Goal: Complete application form: Complete application form

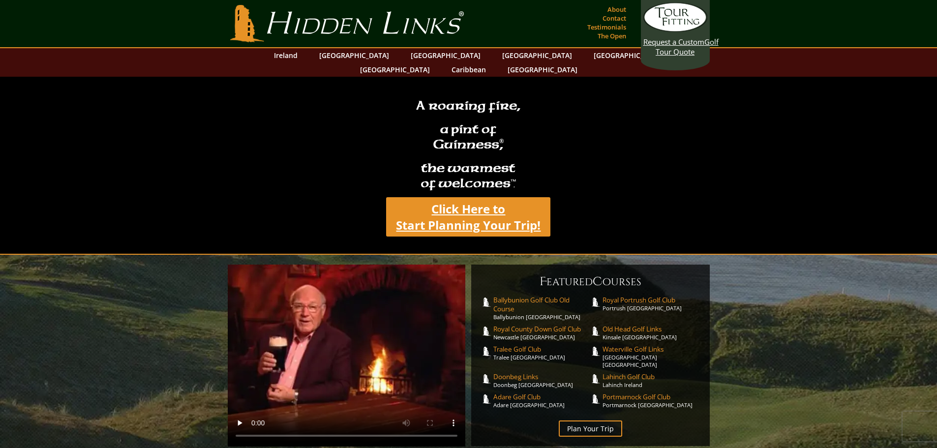
click at [459, 197] on link "Click Here to Start Planning Your Trip!" at bounding box center [468, 216] width 164 height 39
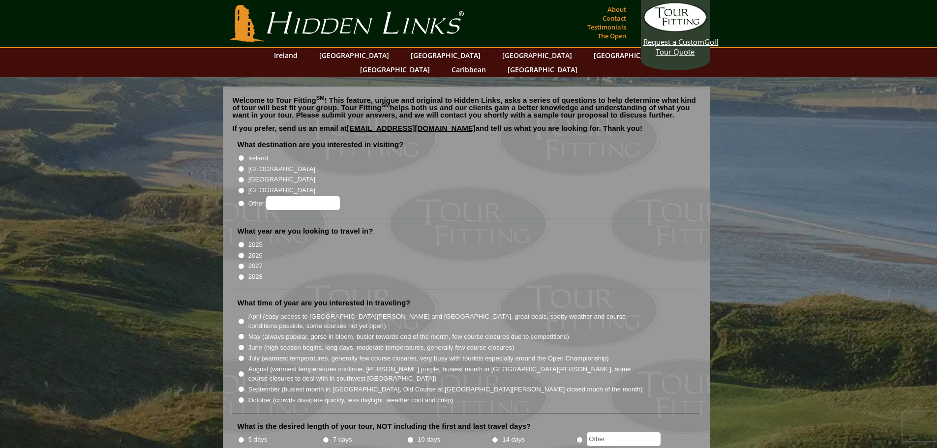
click at [240, 155] on input "Ireland" at bounding box center [241, 158] width 6 height 6
radio input "true"
click at [241, 252] on input "2026" at bounding box center [241, 255] width 6 height 6
radio input "true"
click at [240, 371] on input "August (warmest temperatures continue, [PERSON_NAME] purple, busiest month in […" at bounding box center [241, 374] width 6 height 6
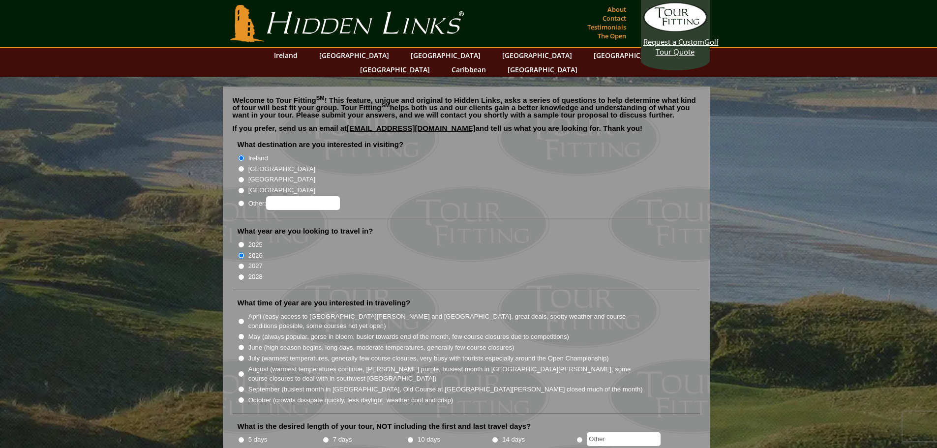
radio input "true"
click at [240, 437] on input "5 days" at bounding box center [241, 440] width 6 height 6
radio input "true"
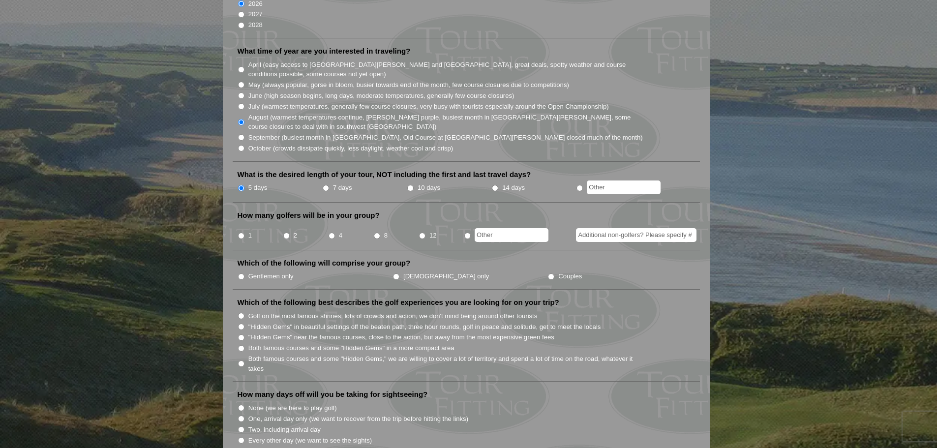
scroll to position [278, 0]
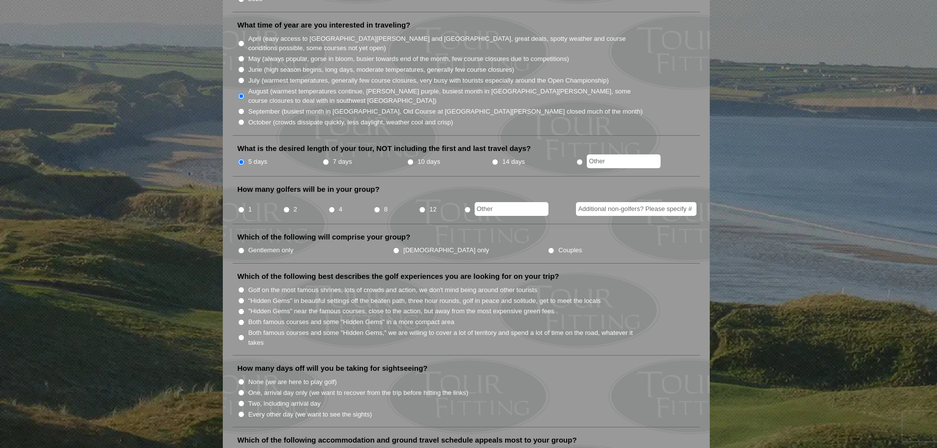
click at [376, 206] on input "8" at bounding box center [377, 209] width 6 height 6
radio input "true"
click at [239, 247] on input "Gentlemen only" at bounding box center [241, 250] width 6 height 6
radio input "true"
click at [242, 319] on input "Both famous courses and some "Hidden Gems" in a more compact area" at bounding box center [241, 322] width 6 height 6
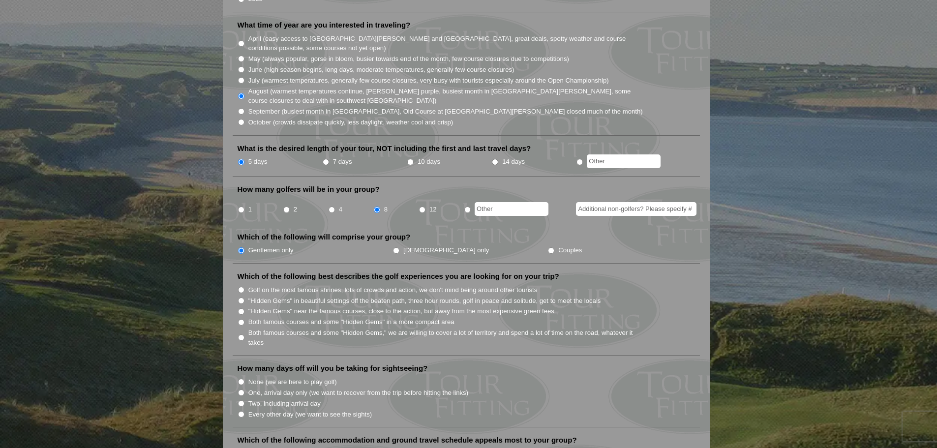
radio input "true"
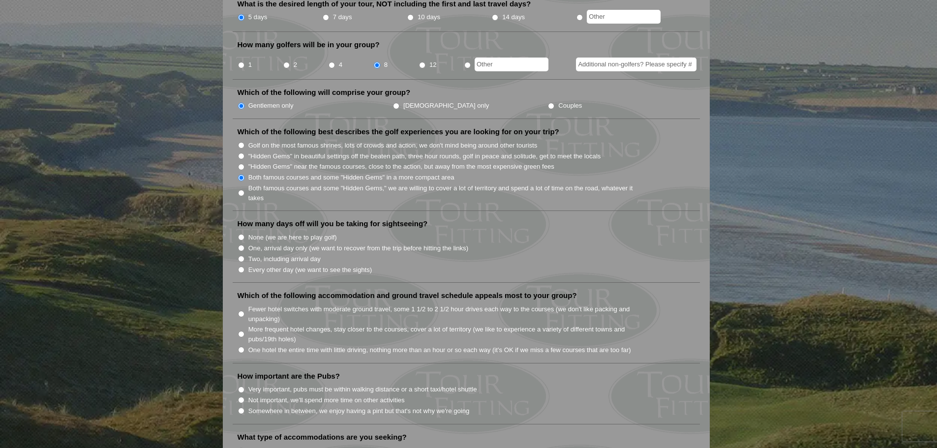
scroll to position [424, 0]
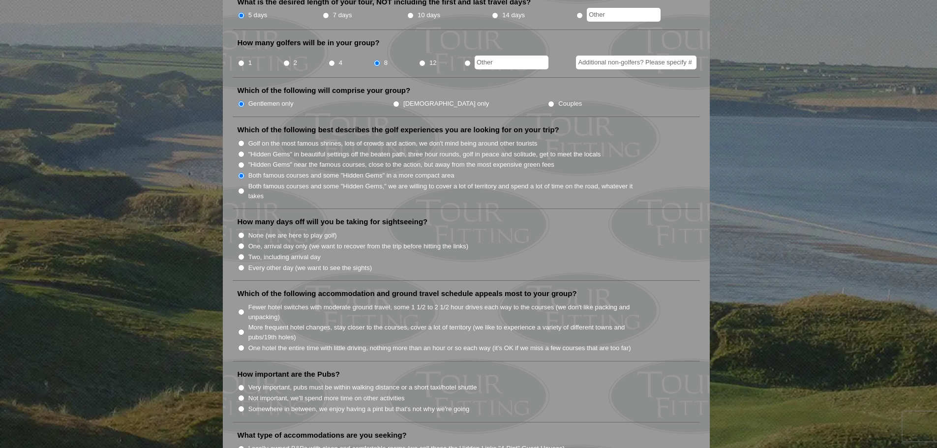
click at [241, 232] on input "None (we are here to play golf)" at bounding box center [241, 235] width 6 height 6
radio input "true"
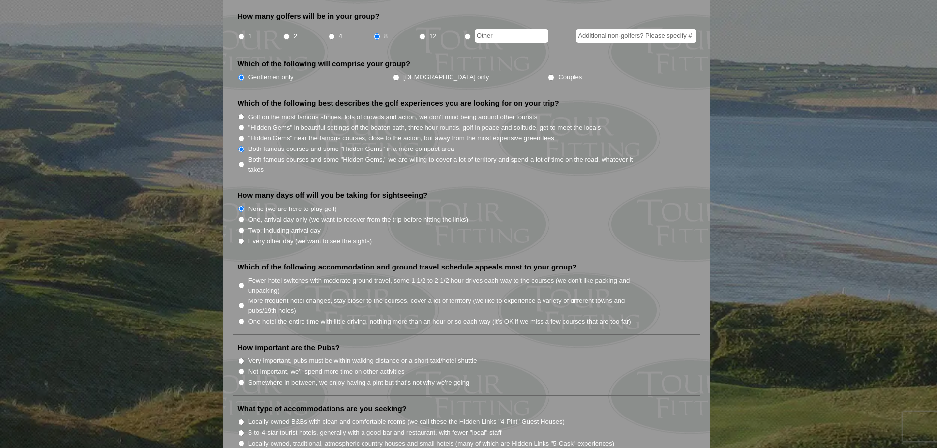
scroll to position [473, 0]
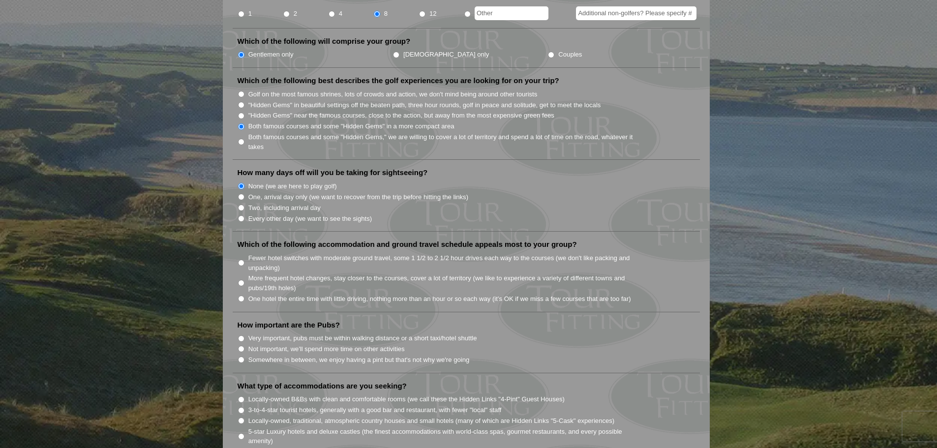
click at [241, 260] on input "Fewer hotel switches with moderate ground travel, some 1 1/2 to 2 1/2 hour driv…" at bounding box center [241, 263] width 6 height 6
radio input "true"
click at [240, 356] on input "Somewhere in between, we enjoy having a pint but that's not why we're going" at bounding box center [241, 359] width 6 height 6
radio input "true"
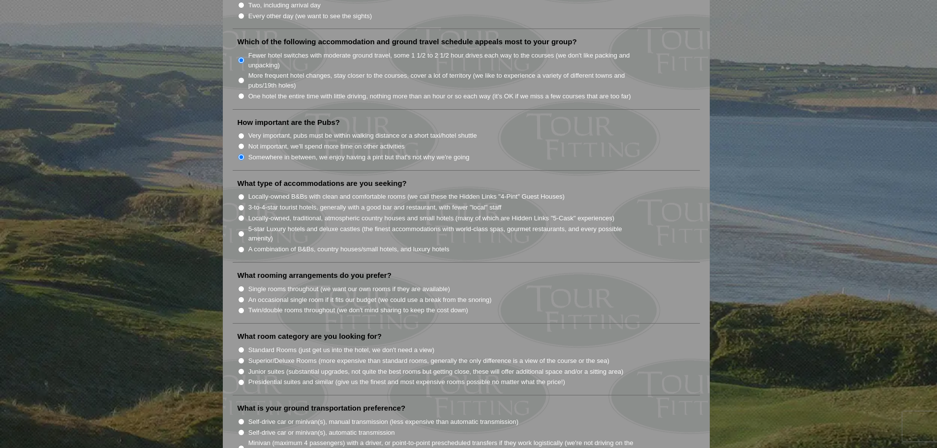
scroll to position [688, 0]
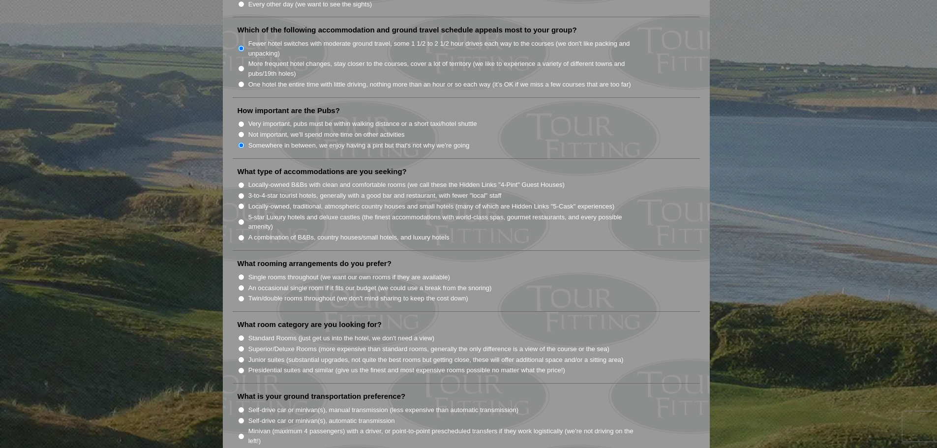
click at [240, 235] on input "A combination of B&Bs, country houses/small hotels, and luxury hotels" at bounding box center [241, 238] width 6 height 6
radio input "true"
click at [240, 295] on input "Twin/double rooms throughout (we don't mind sharing to keep the cost down)" at bounding box center [241, 298] width 6 height 6
radio input "true"
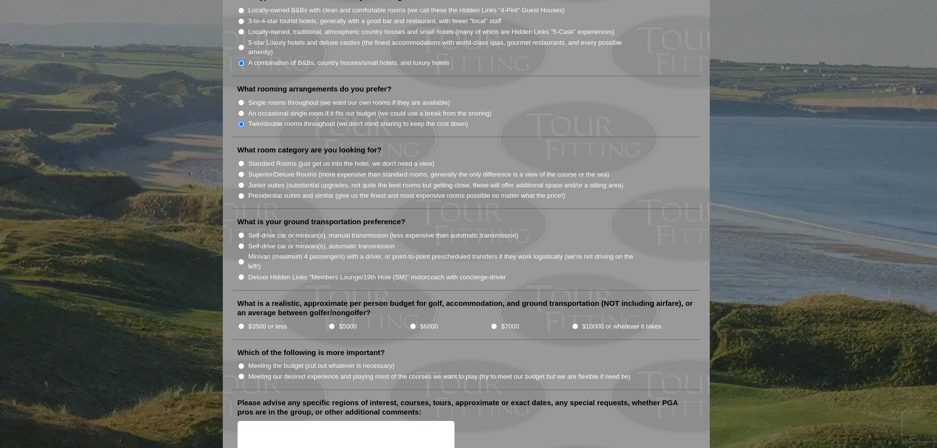
scroll to position [868, 0]
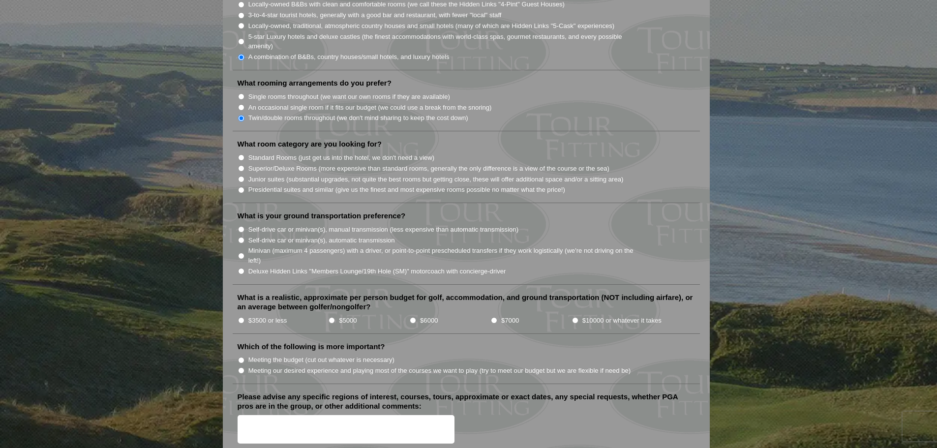
click at [240, 154] on input "Standard Rooms (just get us into the hotel, we don't need a view)" at bounding box center [241, 157] width 6 height 6
radio input "true"
click at [241, 226] on input "Self-drive car or minivan(s), manual transmission (less expensive than automati…" at bounding box center [241, 229] width 6 height 6
radio input "true"
click at [332, 317] on input "$5000" at bounding box center [331, 320] width 6 height 6
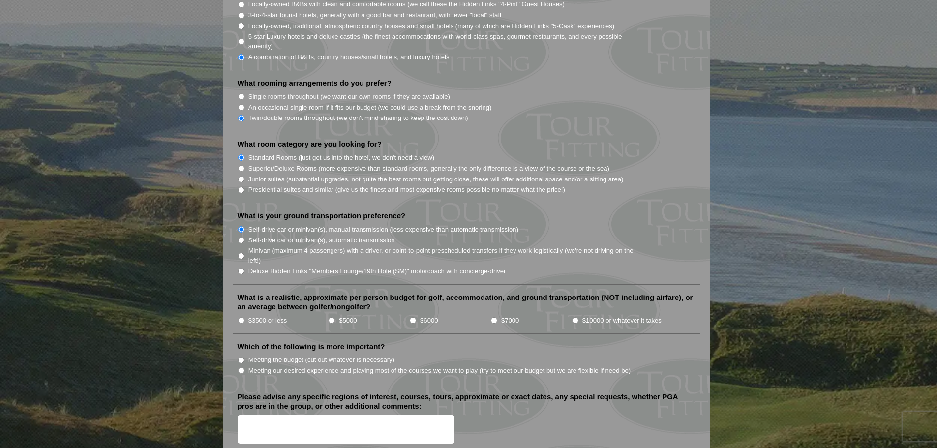
radio input "true"
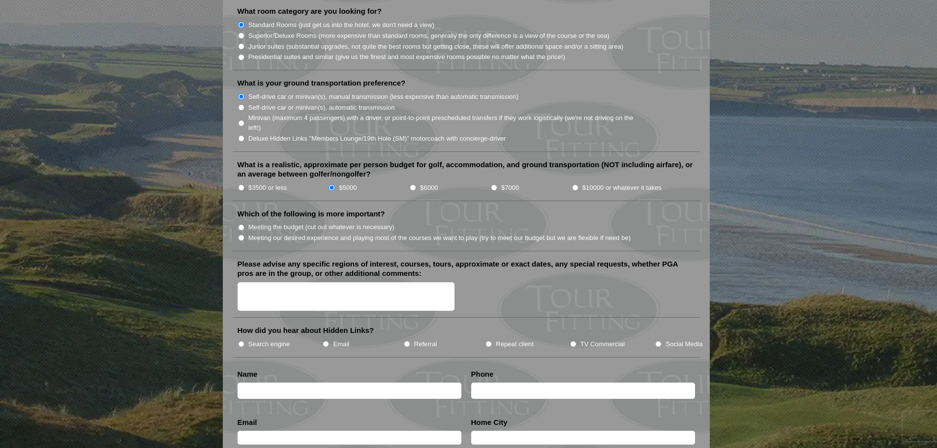
scroll to position [1007, 0]
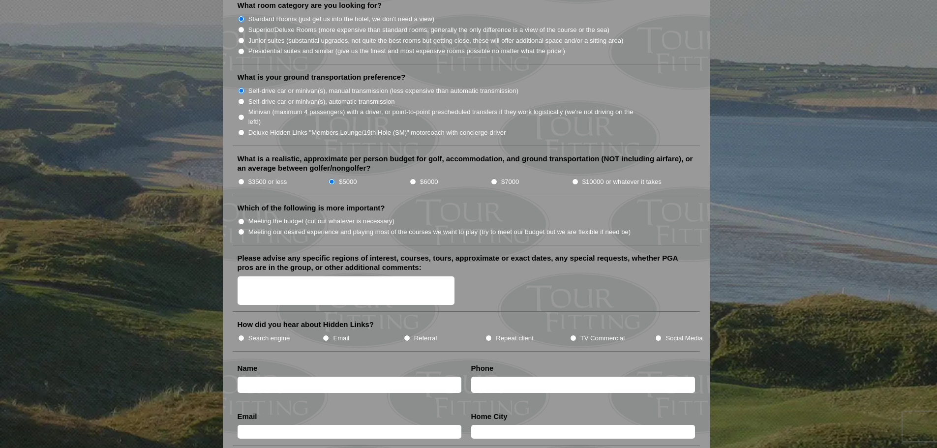
click at [240, 218] on input "Meeting the budget (cut out whatever is necessary)" at bounding box center [241, 221] width 6 height 6
radio input "true"
click at [253, 276] on textarea "Please advise any specific regions of interest, courses, tours, approximate or …" at bounding box center [345, 290] width 217 height 29
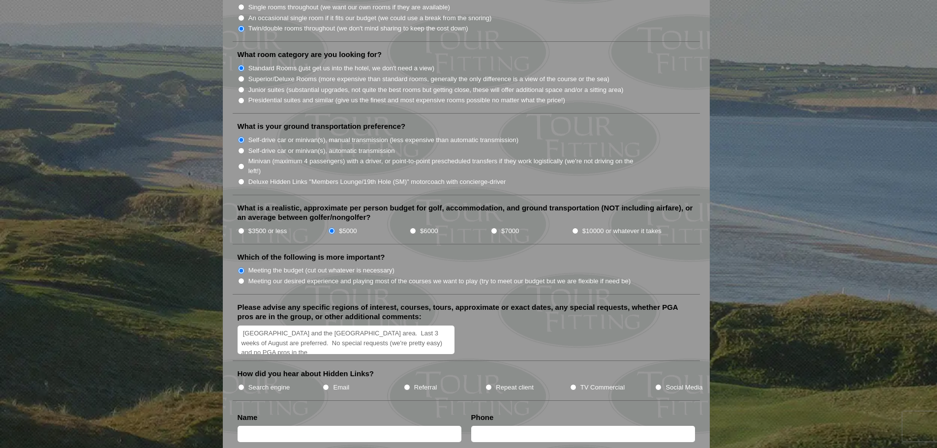
scroll to position [2, 0]
type textarea "[GEOGRAPHIC_DATA] and the [GEOGRAPHIC_DATA] area. Last 3 weeks of August are pr…"
click at [241, 384] on input "Search engine" at bounding box center [241, 387] width 6 height 6
radio input "true"
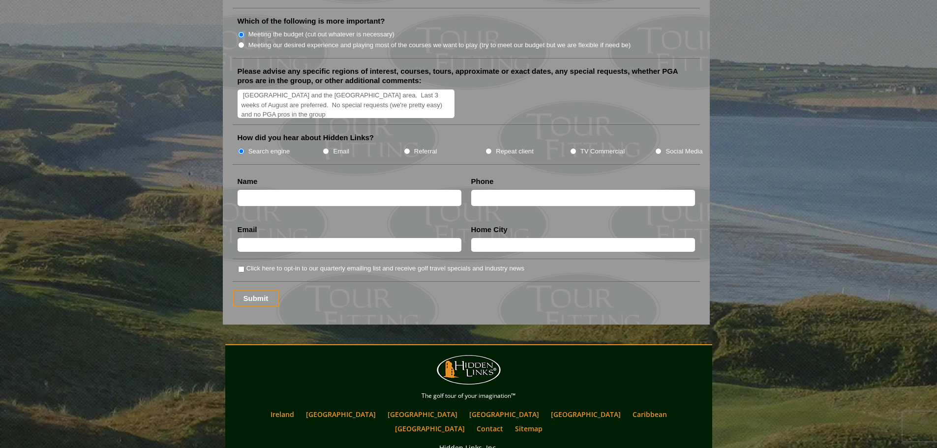
scroll to position [1233, 0]
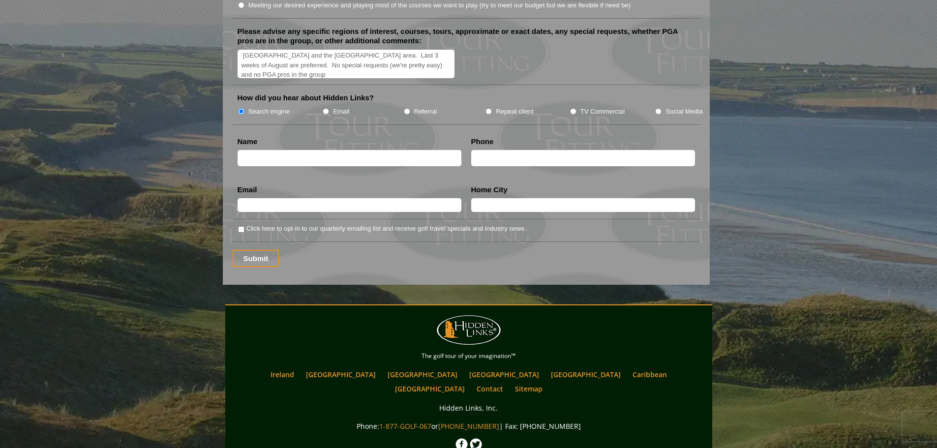
click at [271, 150] on input "text" at bounding box center [349, 158] width 224 height 16
type input "[PERSON_NAME]"
type input "3173409467"
type input "[EMAIL_ADDRESS][DOMAIN_NAME]"
type input "[GEOGRAPHIC_DATA]"
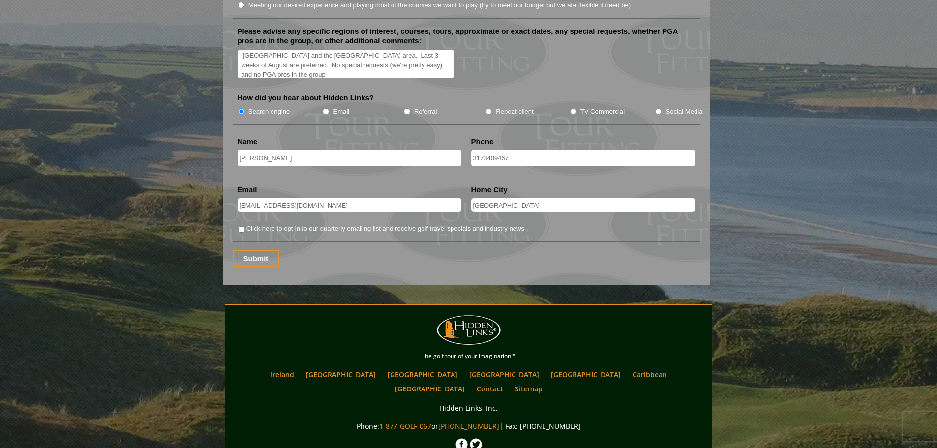
click at [241, 226] on input "Click here to opt-in to our quarterly emailing list and receive golf travel spe…" at bounding box center [241, 229] width 6 height 6
checkbox input "true"
click at [251, 250] on input "Submit" at bounding box center [256, 258] width 47 height 17
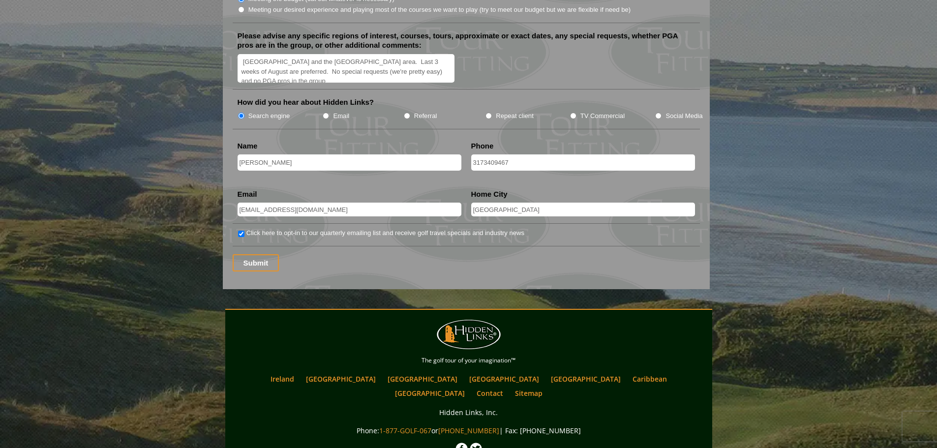
scroll to position [1244, 0]
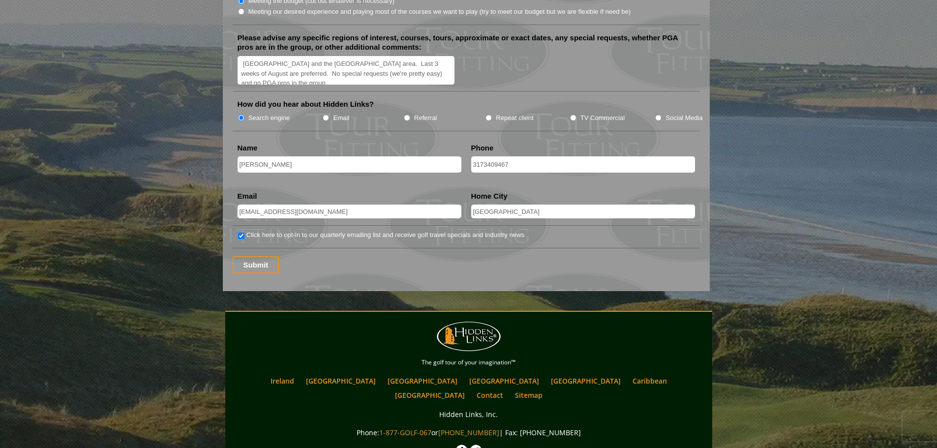
click at [483, 156] on input "3173409467" at bounding box center [583, 164] width 224 height 16
click at [496, 156] on input "317-3409467" at bounding box center [583, 164] width 224 height 16
type input "[PHONE_NUMBER]"
click at [565, 205] on input "[GEOGRAPHIC_DATA]" at bounding box center [583, 212] width 224 height 14
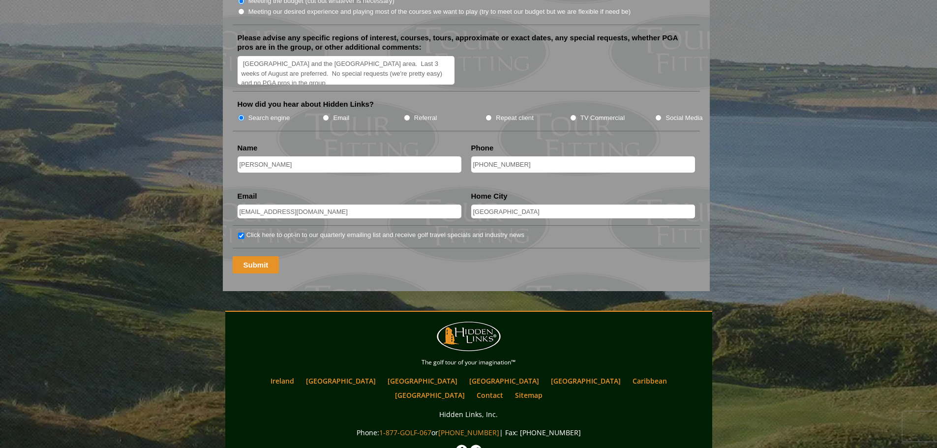
click at [249, 256] on input "Submit" at bounding box center [256, 264] width 47 height 17
